Goal: Transaction & Acquisition: Purchase product/service

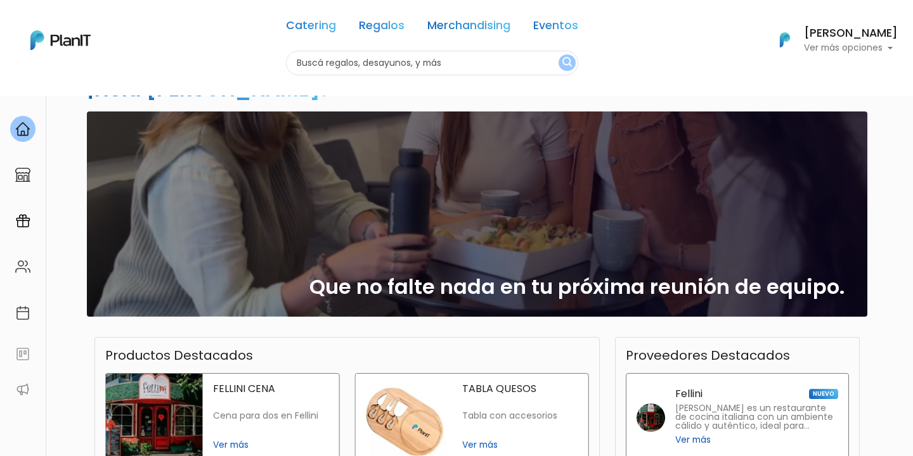
click at [841, 28] on h6 "[PERSON_NAME]" at bounding box center [851, 33] width 94 height 11
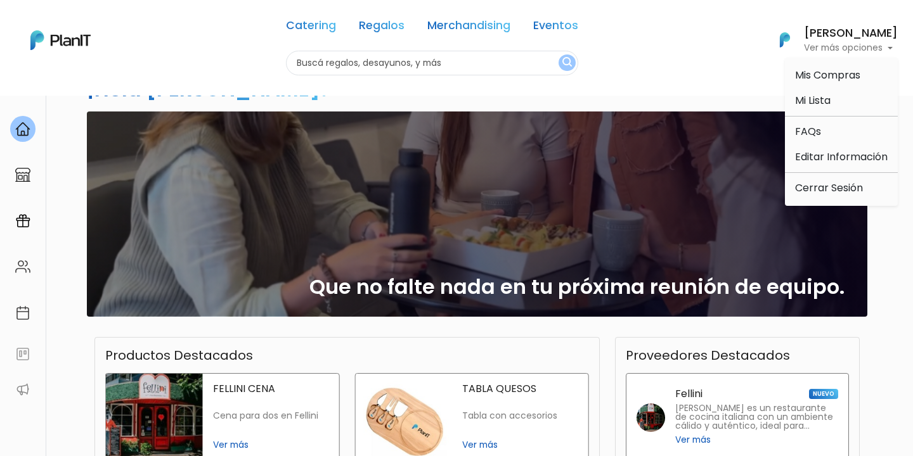
click at [451, 69] on input "text" at bounding box center [432, 63] width 292 height 25
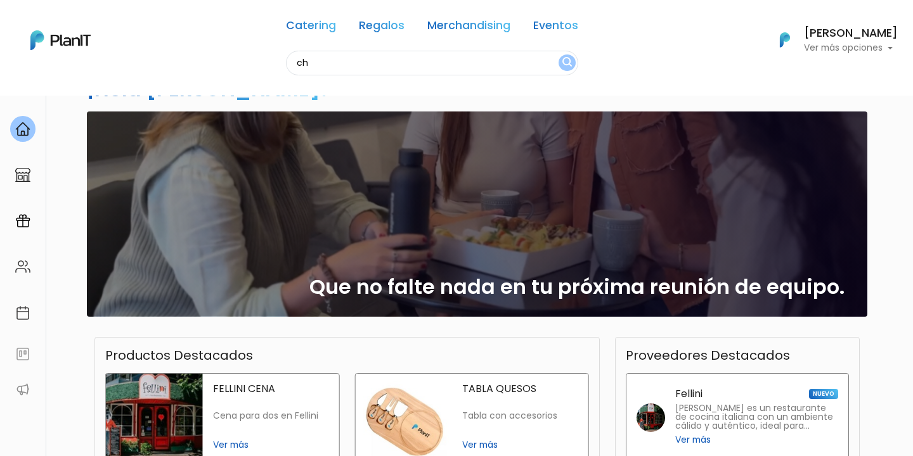
type input "c"
type input "d"
type input "e"
type input "desayuno"
click at [558, 55] on button "submit" at bounding box center [566, 63] width 17 height 16
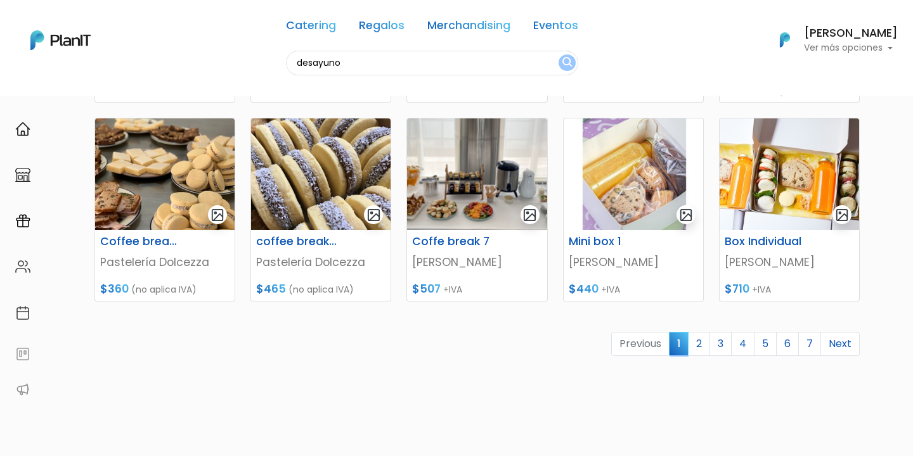
click at [389, 60] on input "desayuno" at bounding box center [432, 63] width 292 height 25
type input "v"
type input "chocolate y mas"
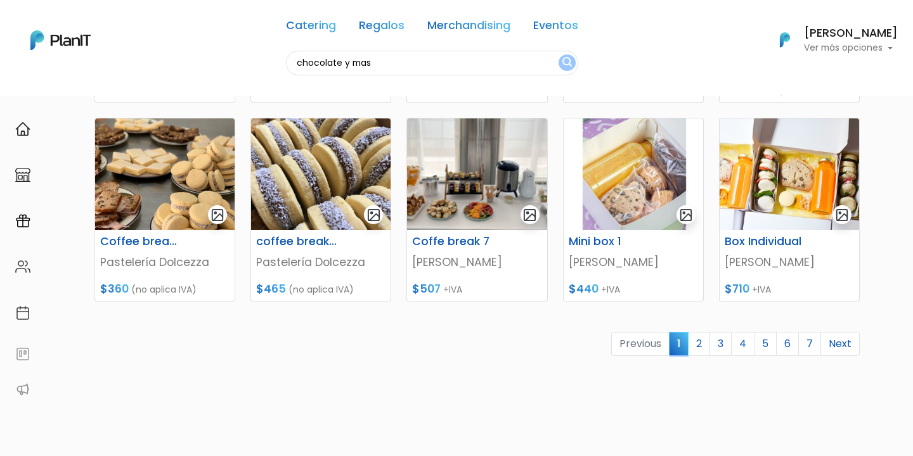
click at [558, 55] on button "submit" at bounding box center [566, 63] width 17 height 16
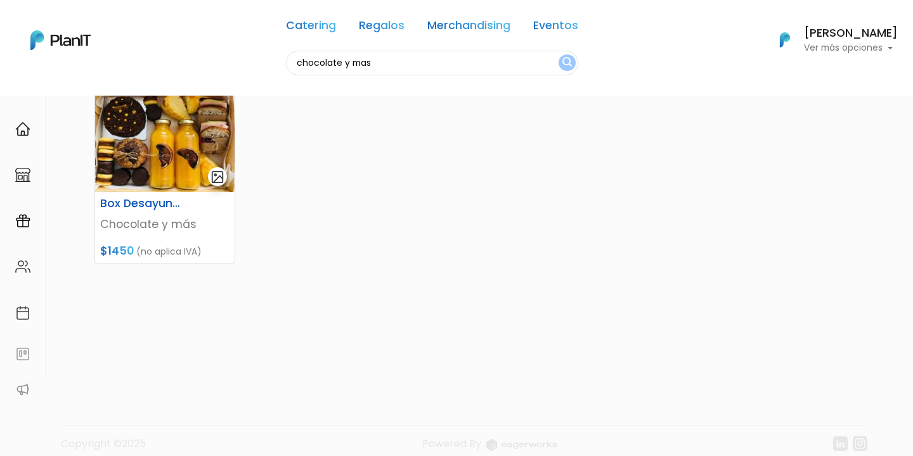
scroll to position [55, 0]
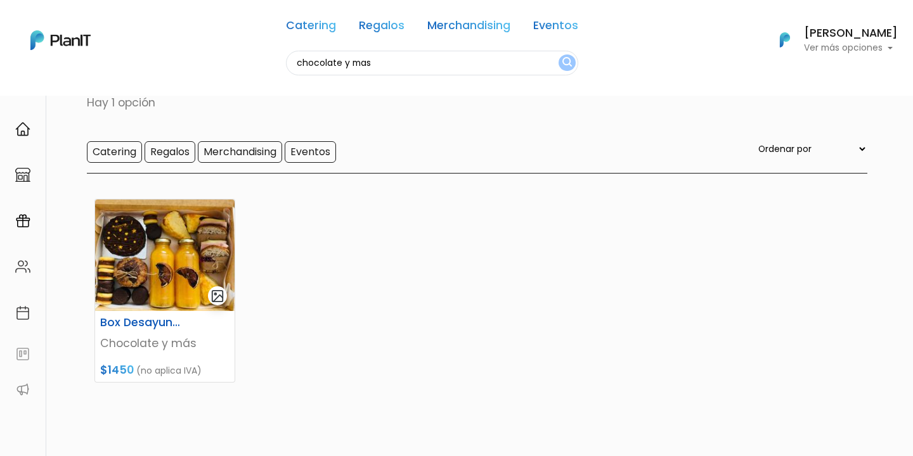
drag, startPoint x: 396, startPoint y: 65, endPoint x: 267, endPoint y: 64, distance: 129.3
click at [267, 64] on div "Catering Regalos Merchandising Eventos chocolate y mas Catering Regalos Merchan…" at bounding box center [456, 40] width 913 height 70
click at [126, 363] on span "$1450" at bounding box center [117, 370] width 34 height 15
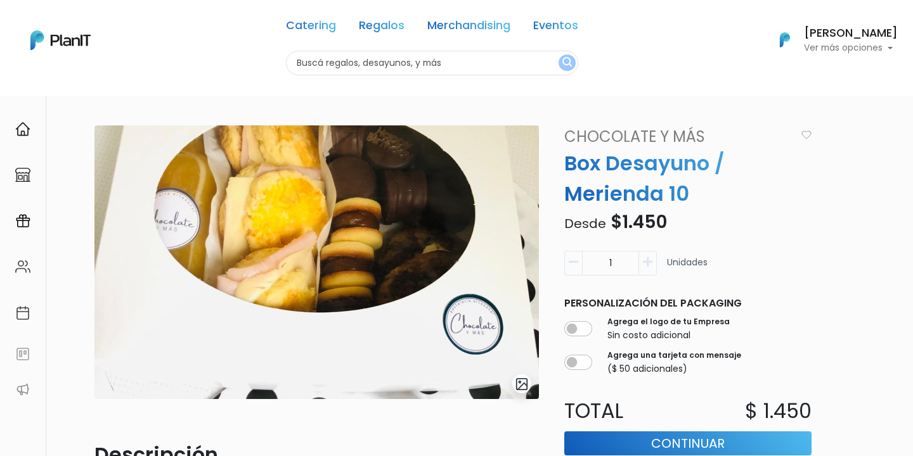
click at [650, 131] on link "Chocolate y más" at bounding box center [677, 137] width 241 height 23
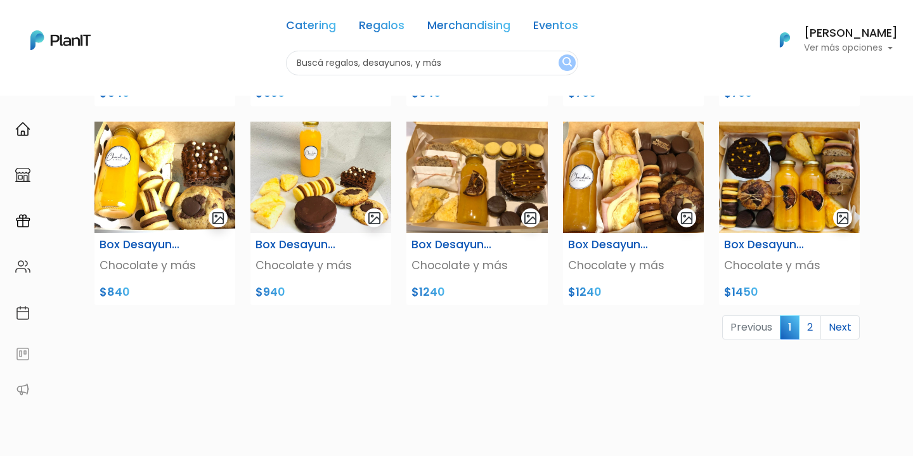
scroll to position [478, 0]
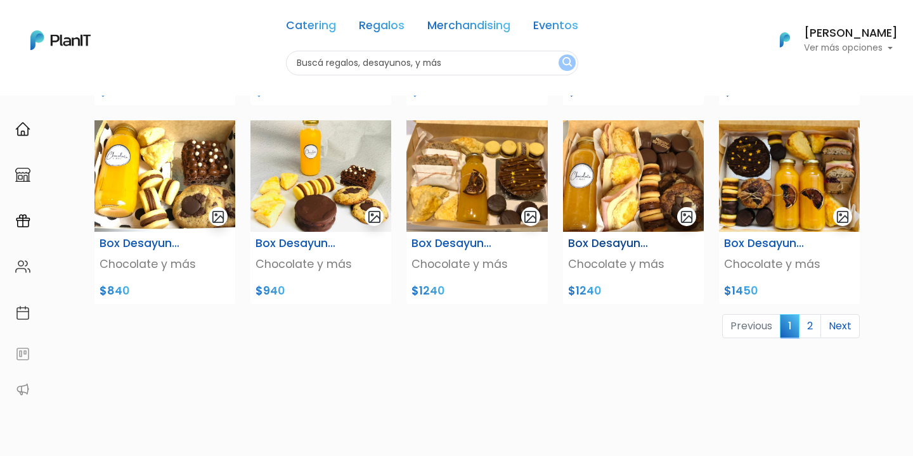
click at [609, 165] on img at bounding box center [633, 176] width 141 height 112
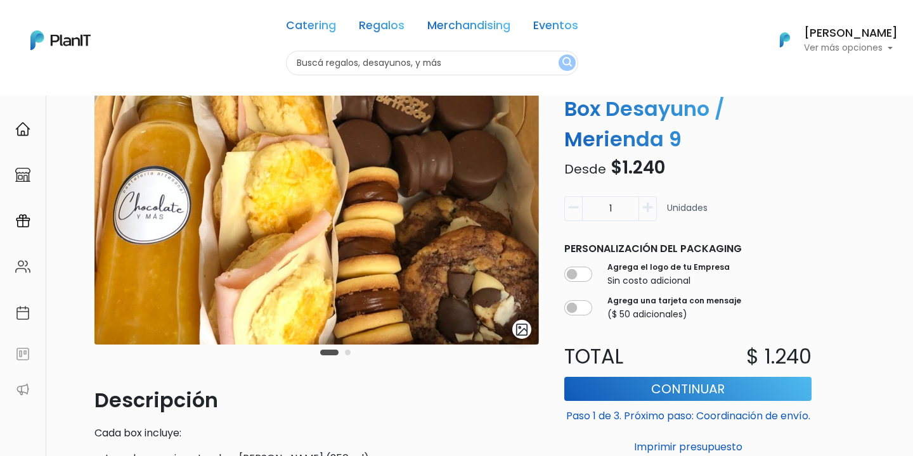
scroll to position [59, 0]
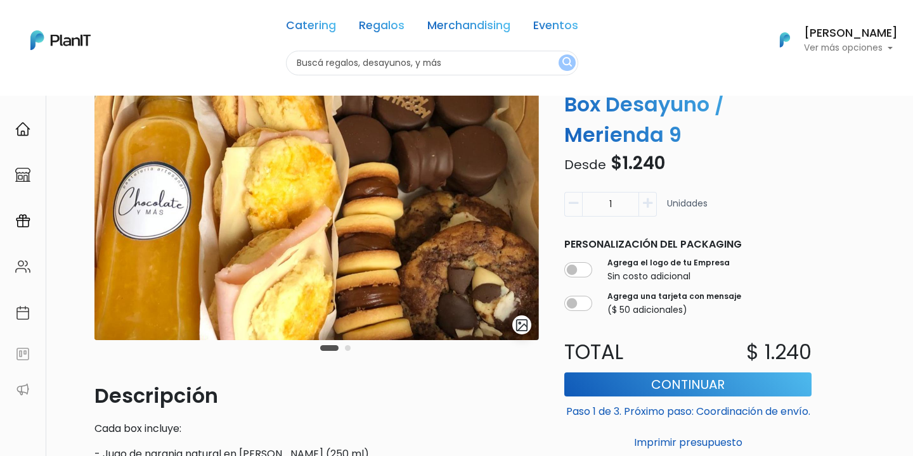
click at [647, 205] on icon "button" at bounding box center [648, 203] width 10 height 11
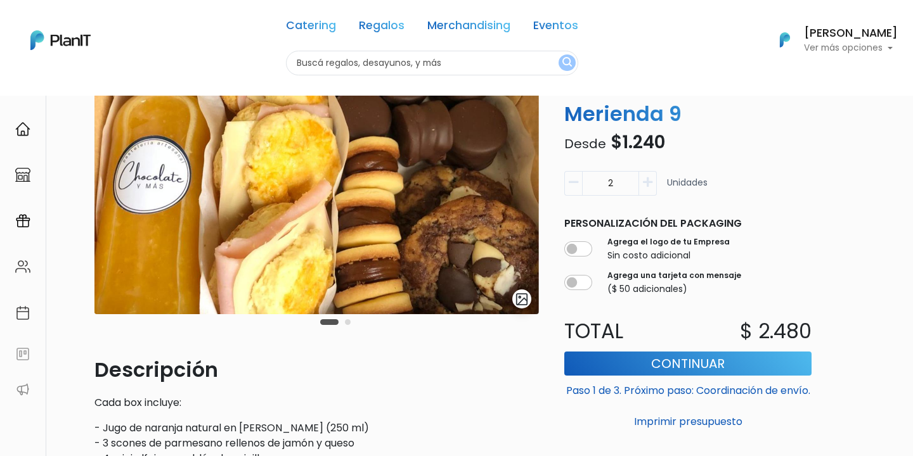
scroll to position [86, 0]
click at [566, 176] on button "button" at bounding box center [573, 183] width 18 height 25
type input "1"
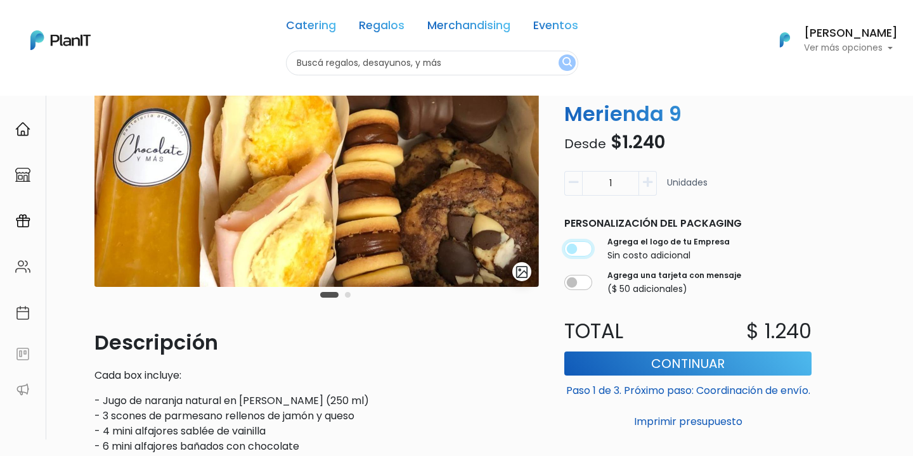
click at [584, 250] on input "checkbox" at bounding box center [578, 249] width 28 height 15
checkbox input "true"
click at [572, 273] on div "Agrega una tarjeta con mensaje ($ 50 adicionales)" at bounding box center [687, 283] width 247 height 31
click at [579, 277] on input "checkbox" at bounding box center [578, 282] width 28 height 15
checkbox input "true"
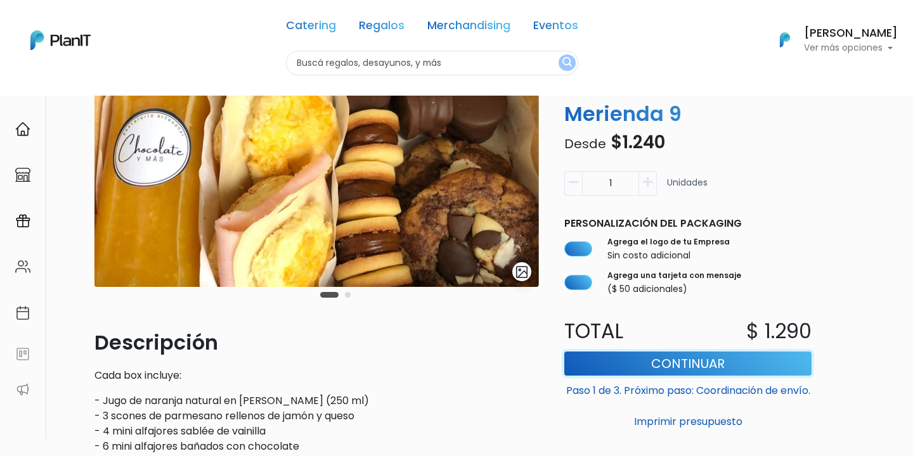
click at [687, 354] on button "Continuar" at bounding box center [687, 364] width 247 height 24
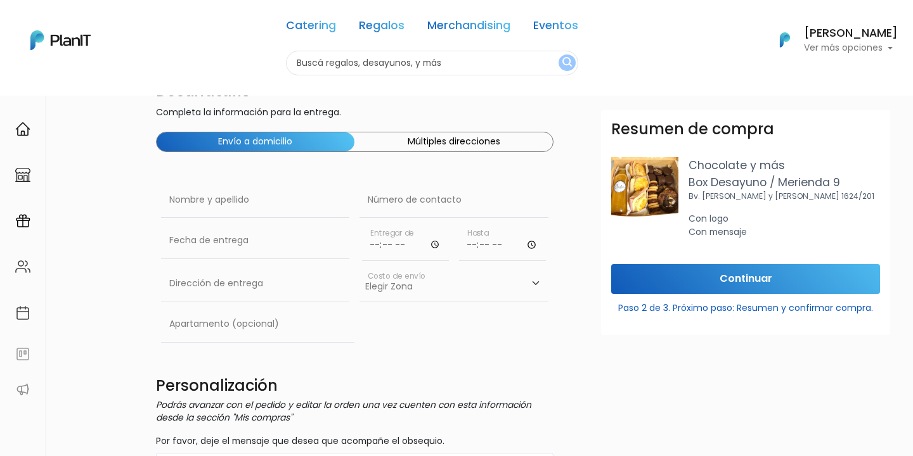
scroll to position [35, 0]
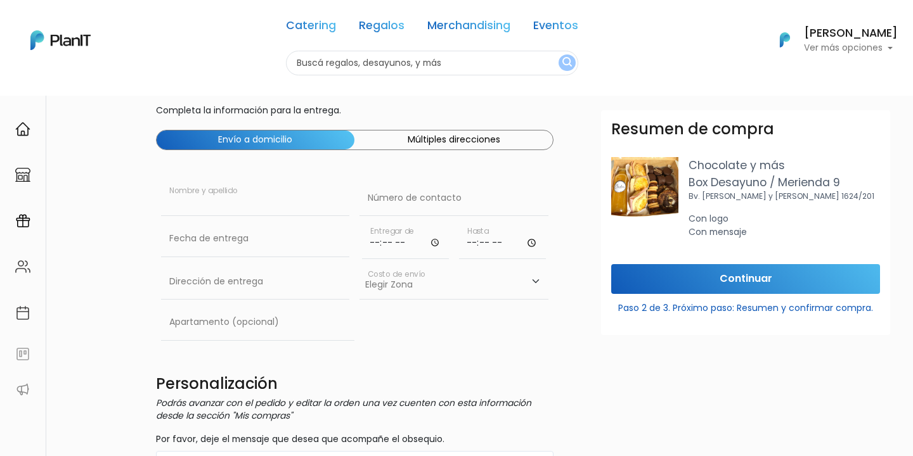
click at [259, 189] on input "text" at bounding box center [255, 199] width 189 height 36
paste input "Tabata Imbriaco"
type input "Tabata Imbriaco"
click at [426, 203] on input "text" at bounding box center [453, 199] width 189 height 36
paste input "099 917 489"
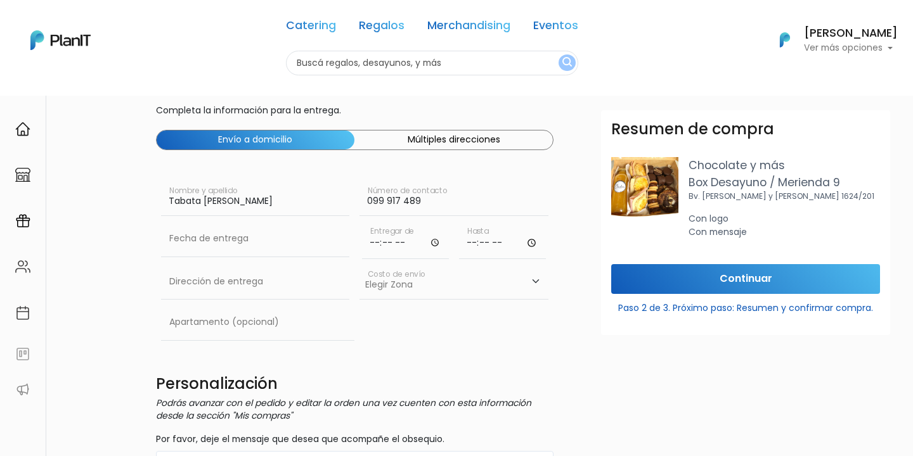
type input "099 917 489"
click at [262, 242] on input "text" at bounding box center [255, 239] width 189 height 36
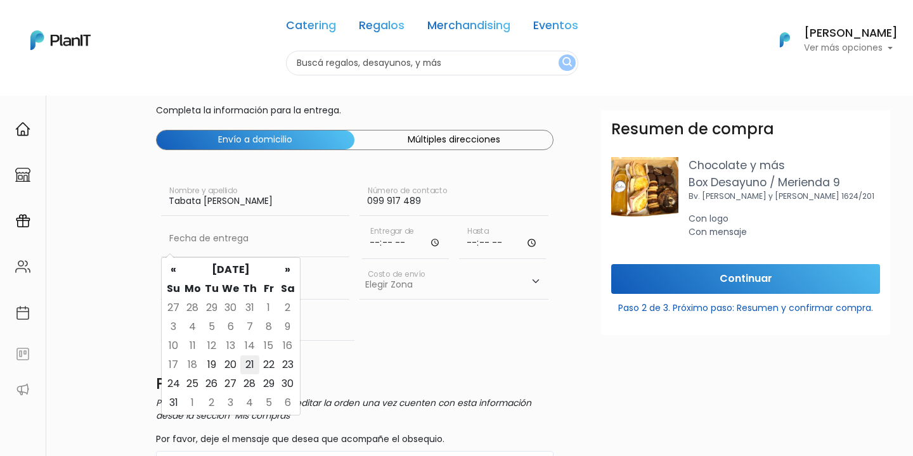
click at [249, 365] on td "21" at bounding box center [249, 365] width 19 height 19
type input "21/08/2025"
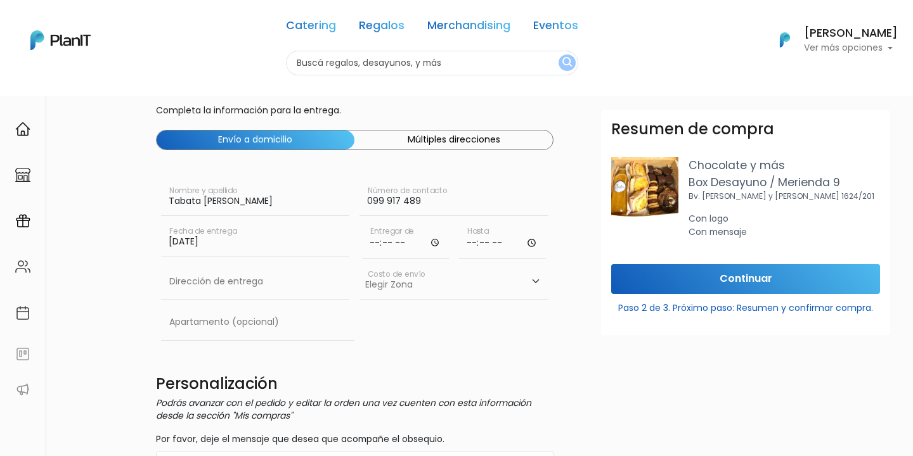
click at [380, 237] on input "time" at bounding box center [405, 240] width 87 height 38
click at [375, 242] on input "10:00" at bounding box center [405, 240] width 87 height 38
type input "09:00"
click at [470, 240] on input "time" at bounding box center [502, 240] width 87 height 38
type input "12:00"
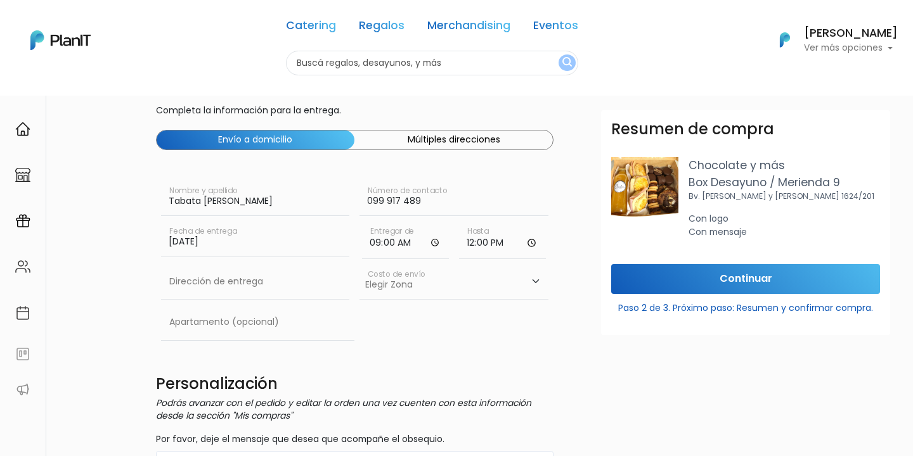
drag, startPoint x: 259, startPoint y: 207, endPoint x: 103, endPoint y: 211, distance: 156.0
click at [203, 203] on input "Tabata Imbriaco" at bounding box center [255, 199] width 189 height 36
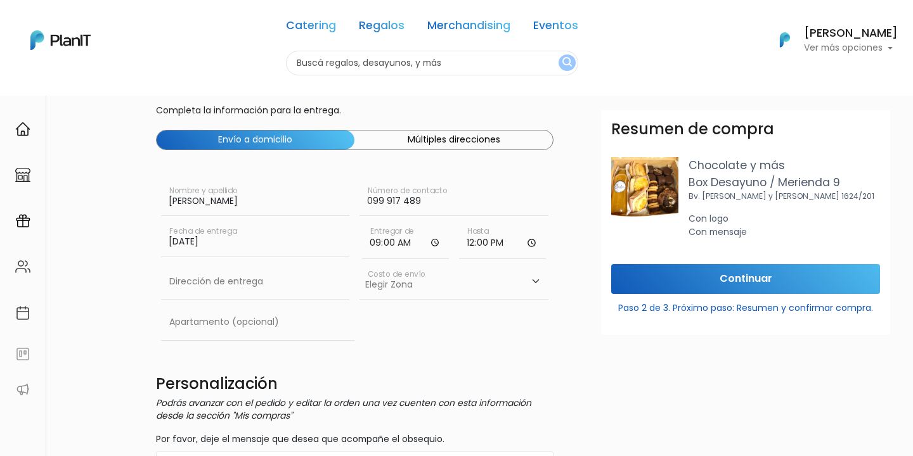
type input "Rafael Dosetti"
click at [432, 202] on input "099 917 489" at bounding box center [453, 199] width 189 height 36
paste input "99 181 585"
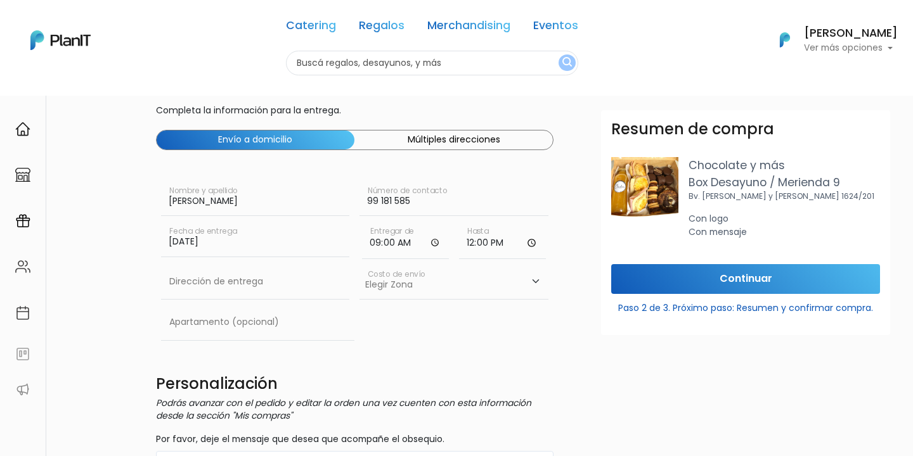
click at [365, 205] on input "99 181 585" at bounding box center [453, 199] width 189 height 36
type input "099 181 585"
click at [257, 242] on input "21/08/2025" at bounding box center [255, 239] width 189 height 36
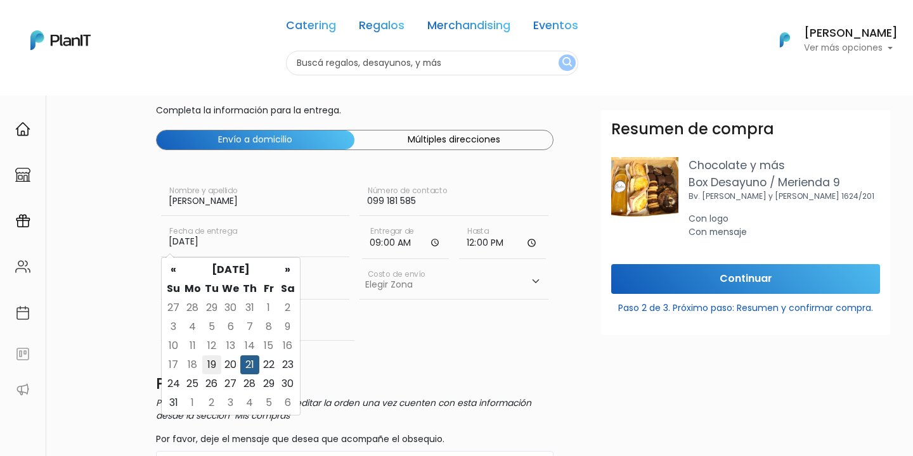
click at [214, 361] on td "19" at bounding box center [211, 365] width 19 height 19
type input "19/08/2025"
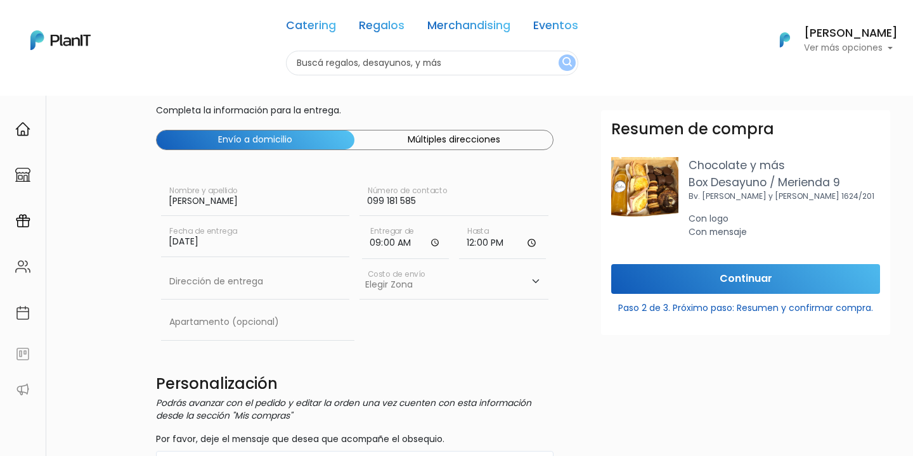
click at [380, 243] on input "09:00" at bounding box center [405, 240] width 87 height 38
click at [235, 289] on input "text" at bounding box center [255, 282] width 189 height 36
paste input "Nuestra señora de la encina 1628"
type input "Nuestra señora de la encina 1628"
click at [278, 308] on input "text" at bounding box center [258, 323] width 194 height 36
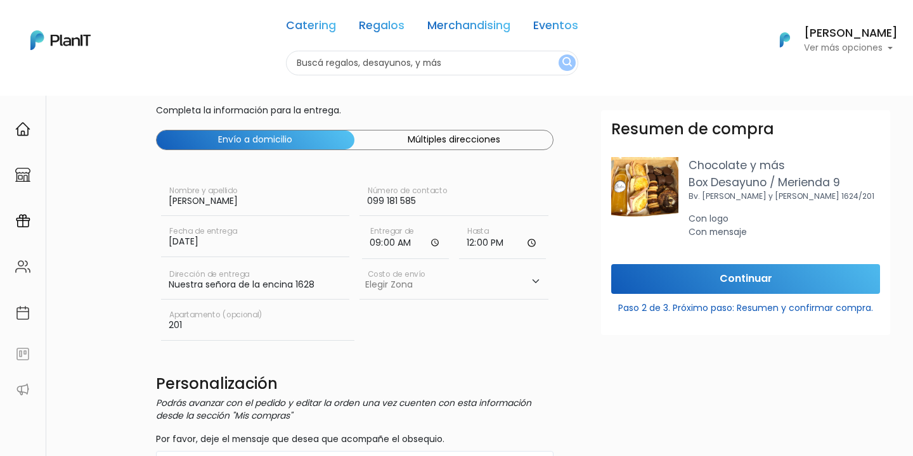
click at [320, 320] on input "201" at bounding box center [258, 323] width 194 height 36
type input "201"
click at [465, 276] on select "Elegir Zona Zona américa- $600 Montevideo- $250" at bounding box center [453, 282] width 189 height 36
select select "10"
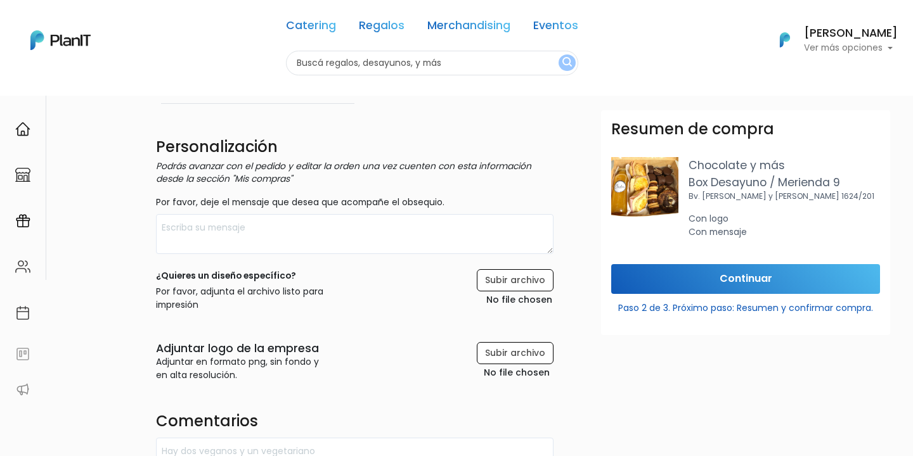
scroll to position [271, 0]
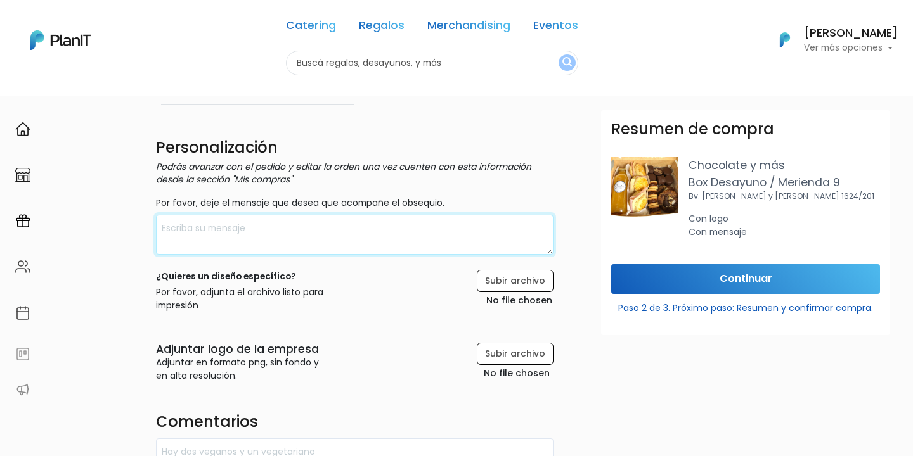
click at [413, 228] on textarea at bounding box center [355, 235] width 398 height 40
click at [278, 224] on textarea "Feliz Cumple Rafa! El equipo de Wild Fi" at bounding box center [355, 235] width 398 height 40
click at [344, 223] on textarea "Feliz Cumple Rafa! El team de Wild Fi" at bounding box center [355, 235] width 398 height 40
click at [162, 227] on textarea "Feliz Cumple Rafa! El team de Wild Fi te desea lo mejor :)" at bounding box center [355, 235] width 398 height 40
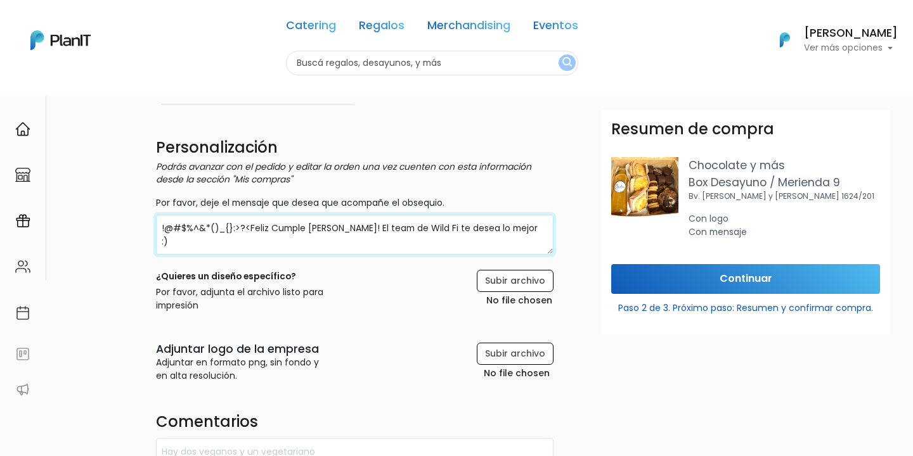
drag, startPoint x: 248, startPoint y: 224, endPoint x: 163, endPoint y: 223, distance: 85.0
click at [163, 223] on textarea "!@#$%^&*()_{}:>?<Feliz Cumple Rafa! El team de Wild Fi te desea lo mejor :)" at bounding box center [355, 235] width 398 height 40
click at [437, 232] on textarea "Feliz Cumple Rafa! El team de Wild Fi te desea lo mejor :)" at bounding box center [355, 235] width 398 height 40
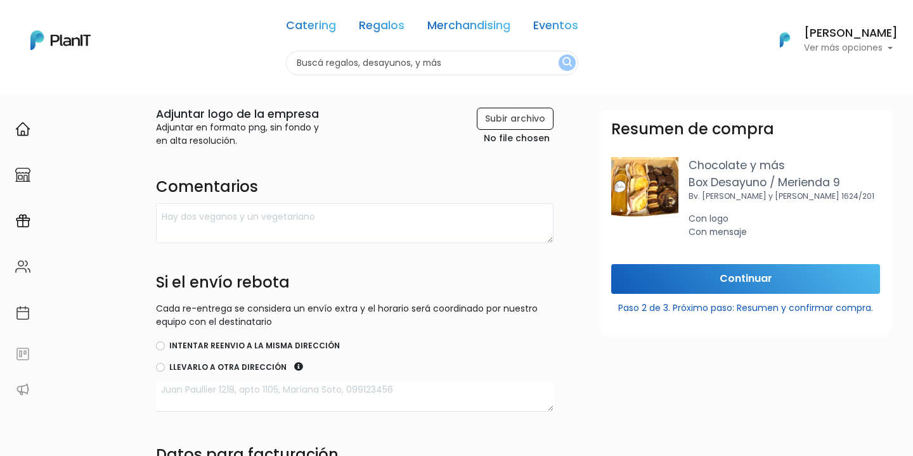
scroll to position [585, 0]
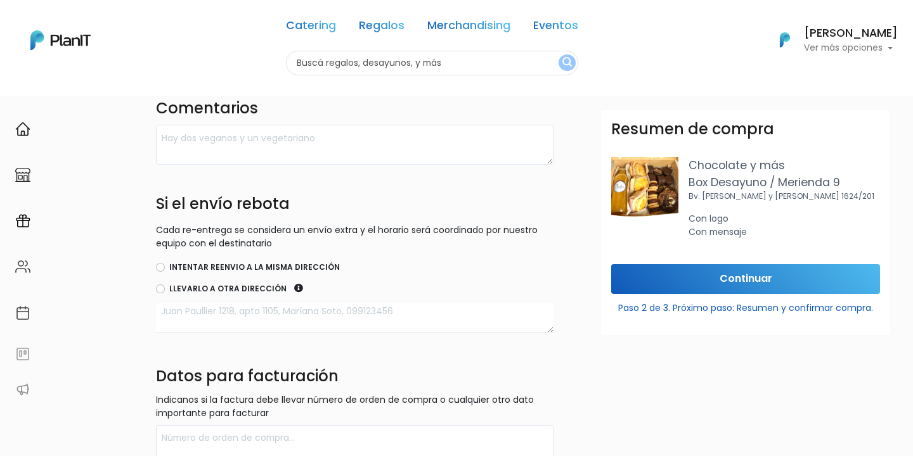
type textarea "Feliz Cumple Rafa! El team de Wild Fi te desea lo mejor :)"
click at [754, 269] on input "Continuar" at bounding box center [745, 279] width 269 height 30
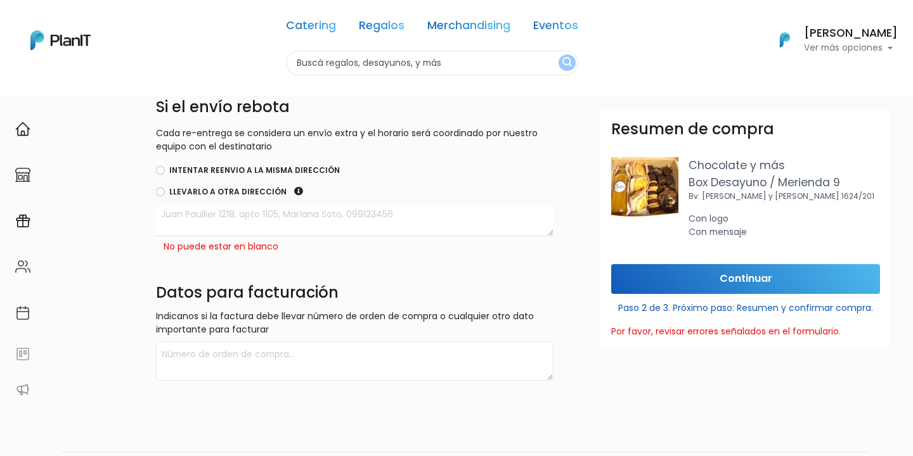
scroll to position [683, 1]
click at [277, 167] on label "Intentar reenvio a la misma dirección" at bounding box center [254, 169] width 171 height 11
click at [164, 167] on input "Intentar reenvio a la misma dirección" at bounding box center [159, 169] width 9 height 9
radio input "true"
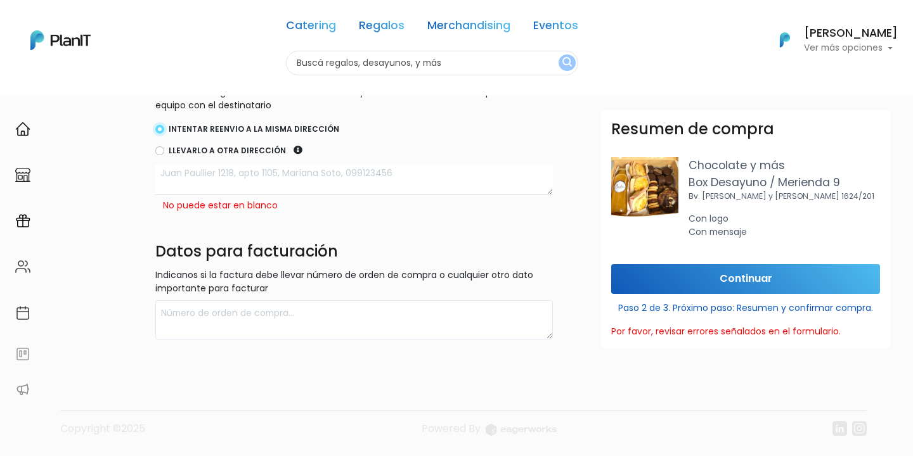
scroll to position [723, 0]
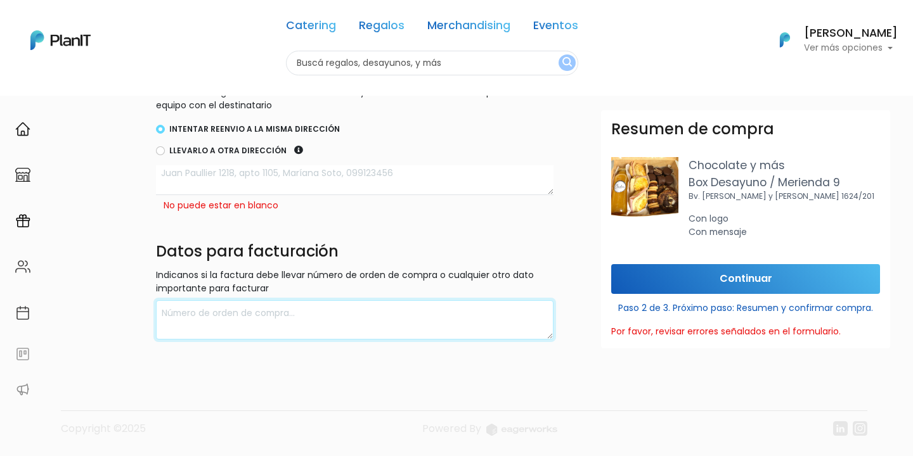
click at [287, 308] on textarea at bounding box center [355, 320] width 398 height 40
type textarea "hacer con factura rut de wild fi"
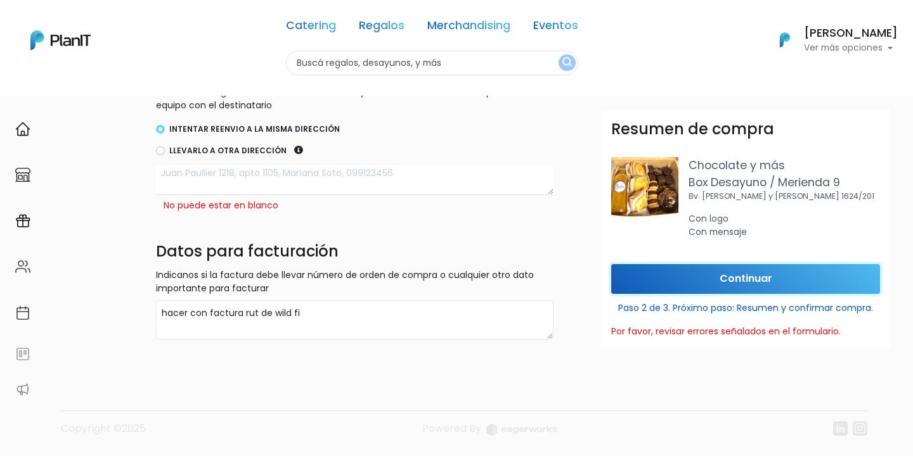
click at [796, 284] on input "Continuar" at bounding box center [745, 279] width 269 height 30
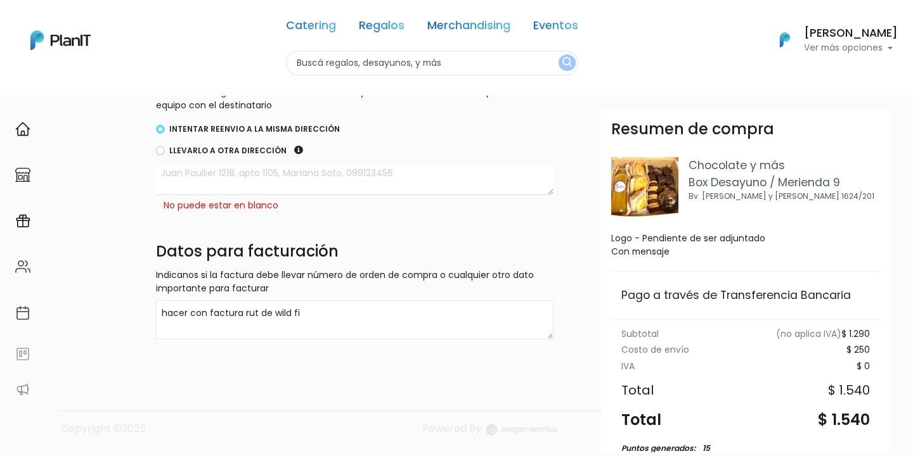
scroll to position [150, 0]
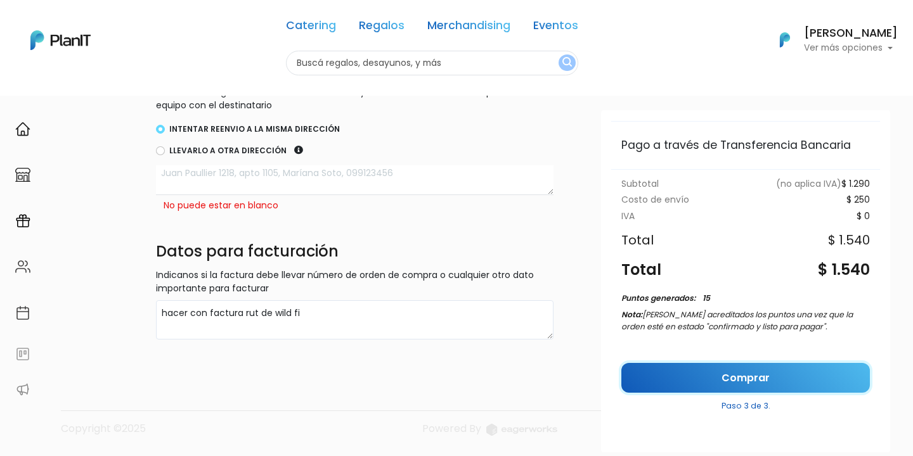
click at [744, 389] on link "Comprar" at bounding box center [745, 378] width 249 height 30
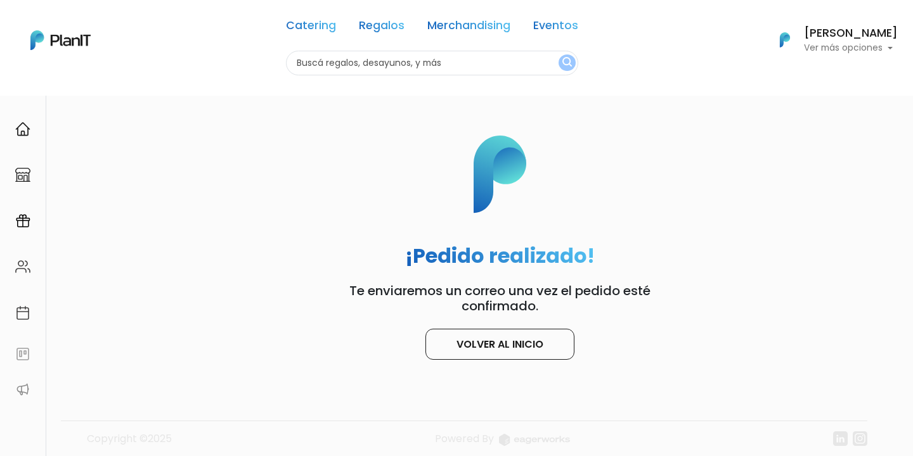
click at [514, 362] on footer "Copyright ©2025 Powered By" at bounding box center [456, 413] width 837 height 107
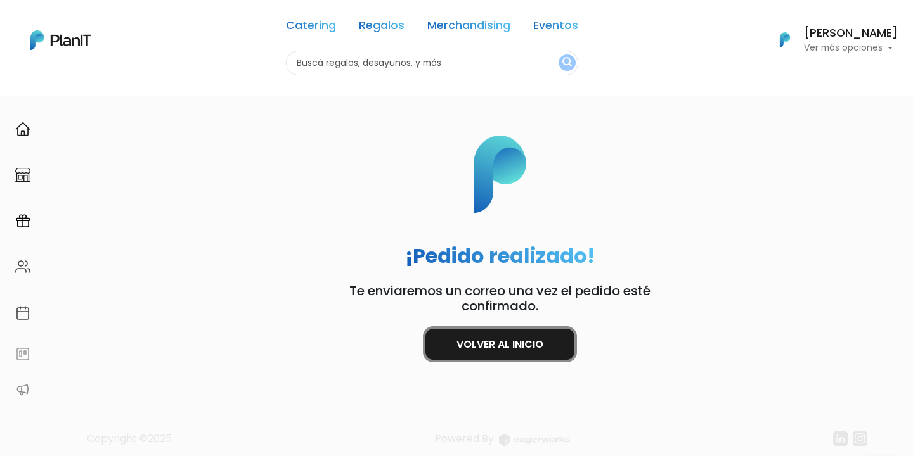
click at [506, 343] on link "Volver al inicio" at bounding box center [499, 344] width 149 height 31
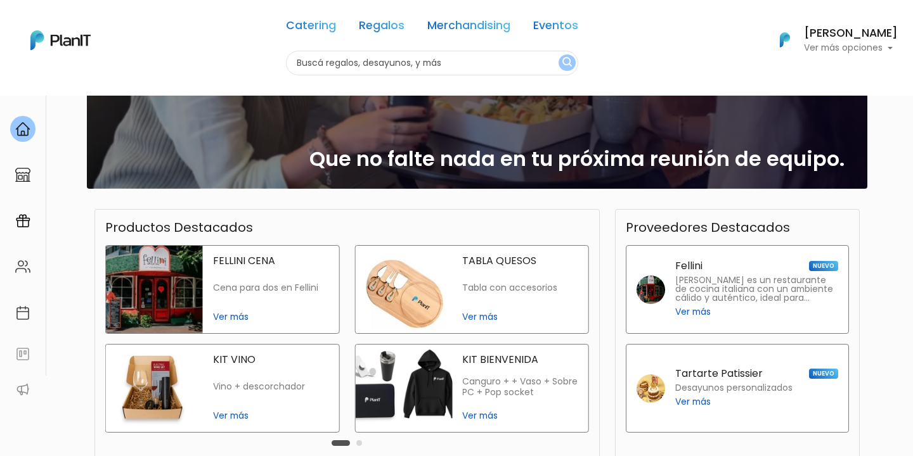
scroll to position [261, 0]
